Goal: Information Seeking & Learning: Find specific fact

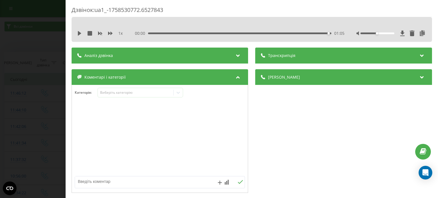
scroll to position [57, 0]
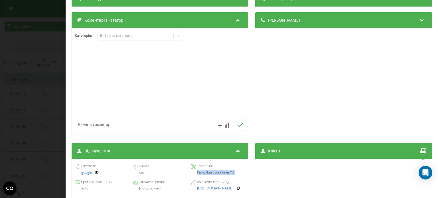
click at [2, 42] on div "Дзвінок : ua1_-1758530772.6527843 1 x 00:00 01:05 01:05 Транскрипція Для AI-ана…" at bounding box center [219, 99] width 438 height 198
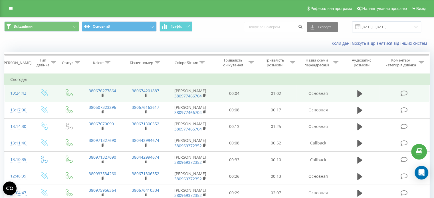
click at [404, 96] on td at bounding box center [404, 93] width 50 height 17
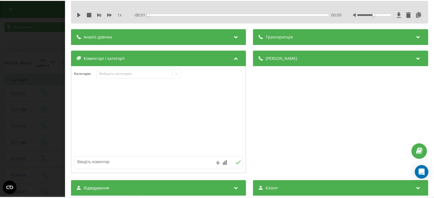
scroll to position [57, 0]
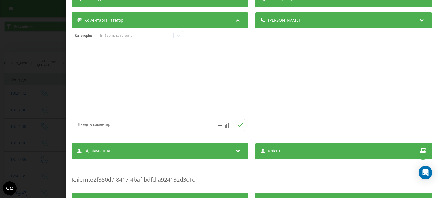
click at [100, 153] on span "Відвідування" at bounding box center [97, 151] width 26 height 6
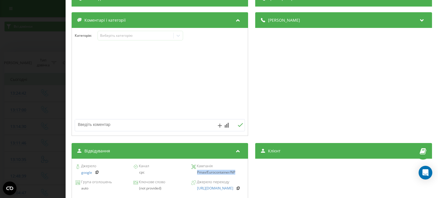
drag, startPoint x: 195, startPoint y: 172, endPoint x: 241, endPoint y: 175, distance: 45.4
click at [241, 175] on div "Джерело google Канал cpc Кампанія Pmax/Eurocontainer/NP" at bounding box center [160, 170] width 170 height 16
copy div "Pmax/Eurocontainer/NP"
click at [15, 45] on div "Дзвінок : ua1_-1758536682.6566547 1 x - 01:02 00:00 00:00 Транскрипція Для AI-а…" at bounding box center [219, 99] width 438 height 198
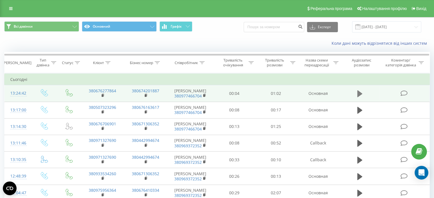
click at [357, 93] on icon at bounding box center [359, 93] width 5 height 7
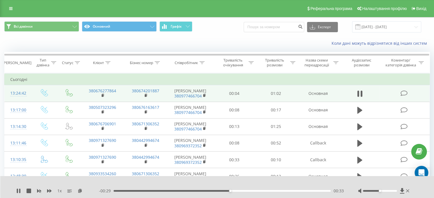
click at [381, 190] on div at bounding box center [384, 191] width 52 height 6
click at [380, 191] on div "Accessibility label" at bounding box center [379, 191] width 2 height 2
click at [380, 189] on div at bounding box center [384, 191] width 52 height 6
click at [381, 190] on div at bounding box center [384, 191] width 52 height 6
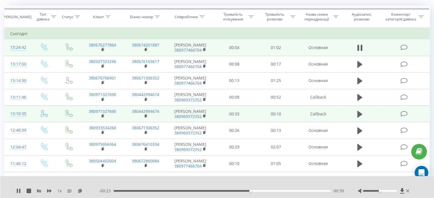
scroll to position [57, 0]
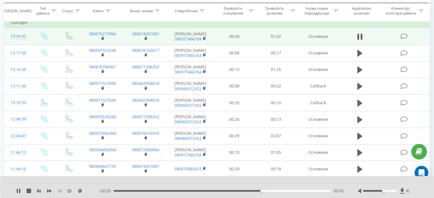
drag, startPoint x: 378, startPoint y: 191, endPoint x: 381, endPoint y: 191, distance: 3.7
click at [381, 191] on div at bounding box center [380, 191] width 34 height 2
